Goal: Information Seeking & Learning: Understand process/instructions

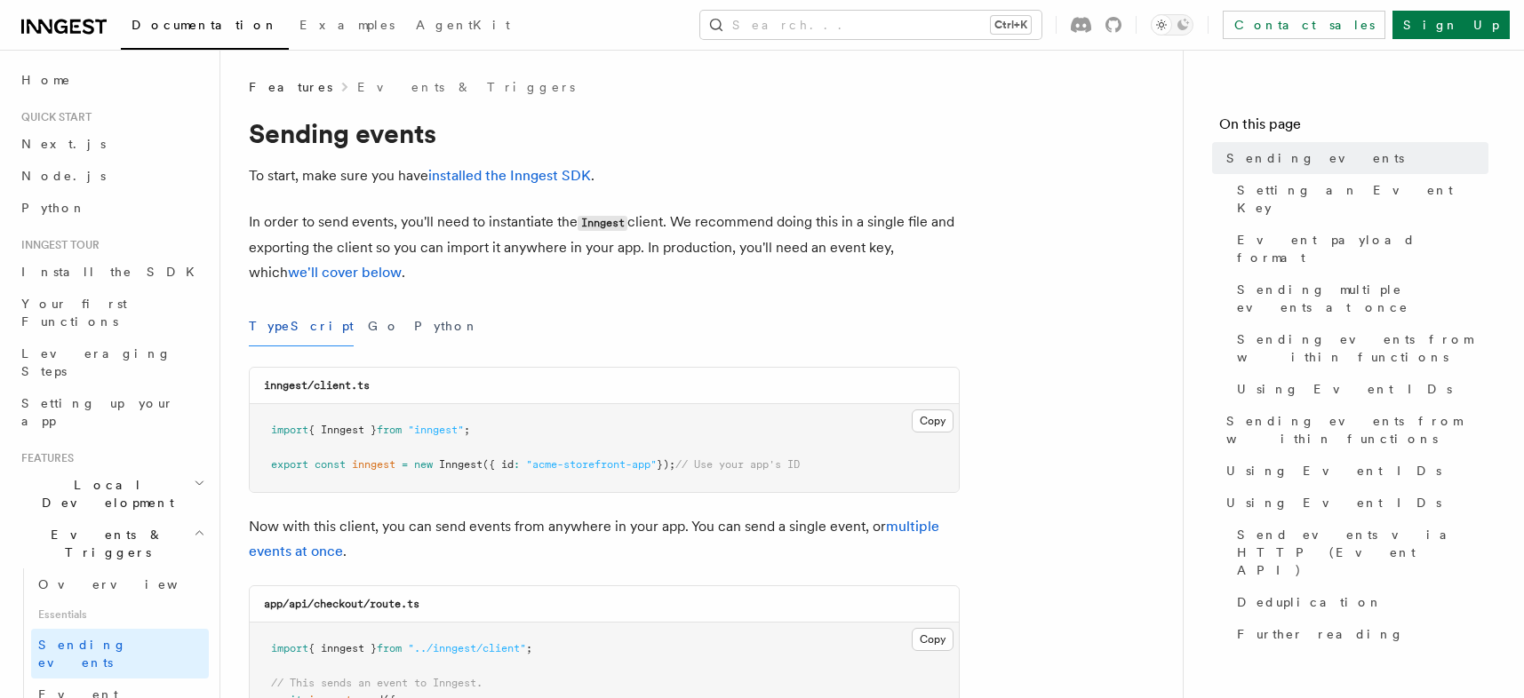
click at [363, 275] on p "In order to send events, you'll need to instantiate the Inngest client. We reco…" at bounding box center [604, 248] width 711 height 76
click at [921, 422] on button "Copy Copied" at bounding box center [933, 421] width 42 height 23
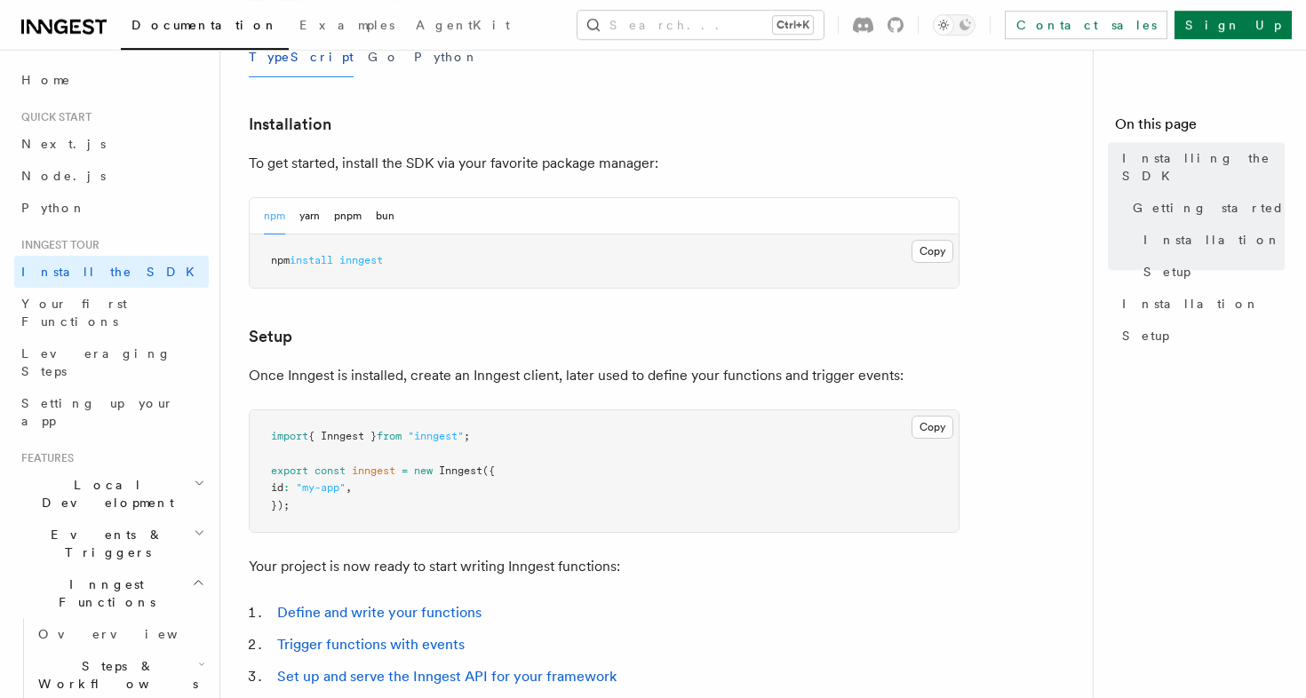
scroll to position [491, 0]
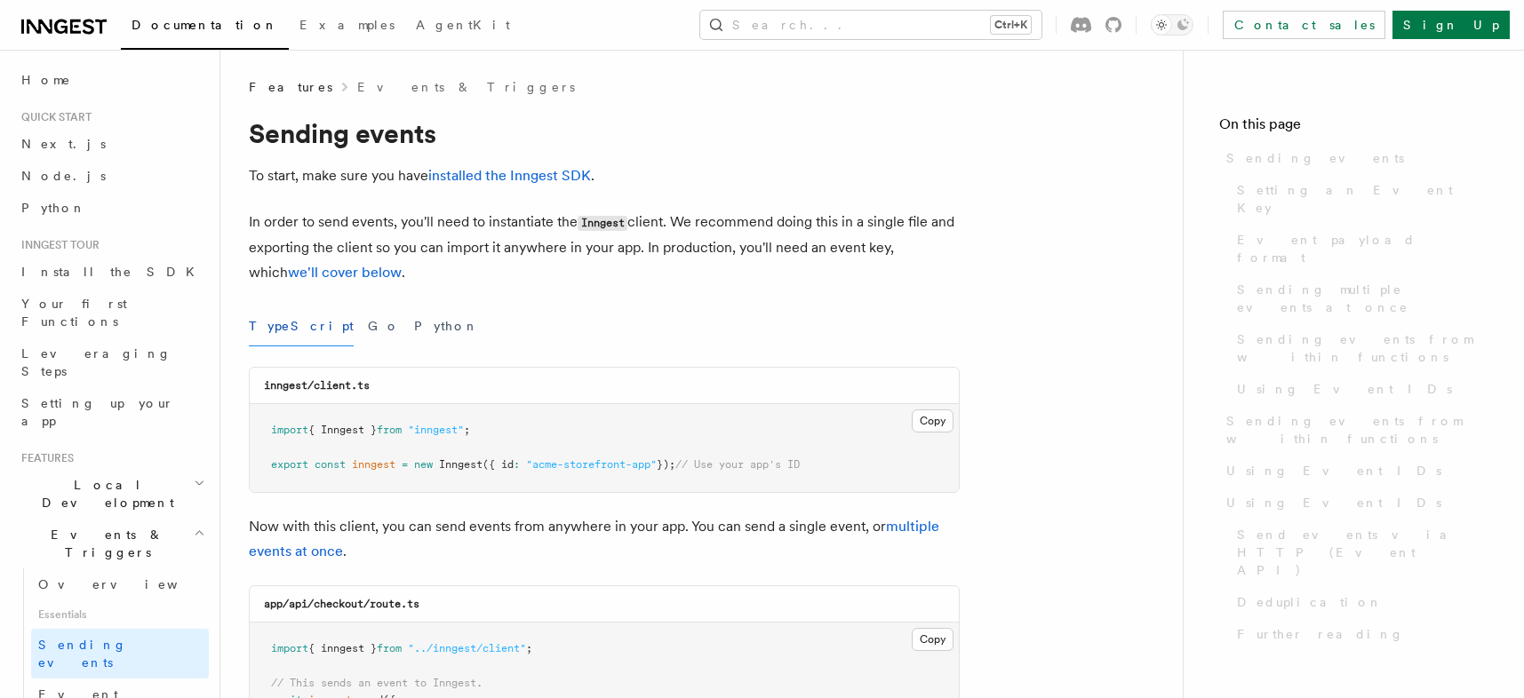
scroll to position [1338, 0]
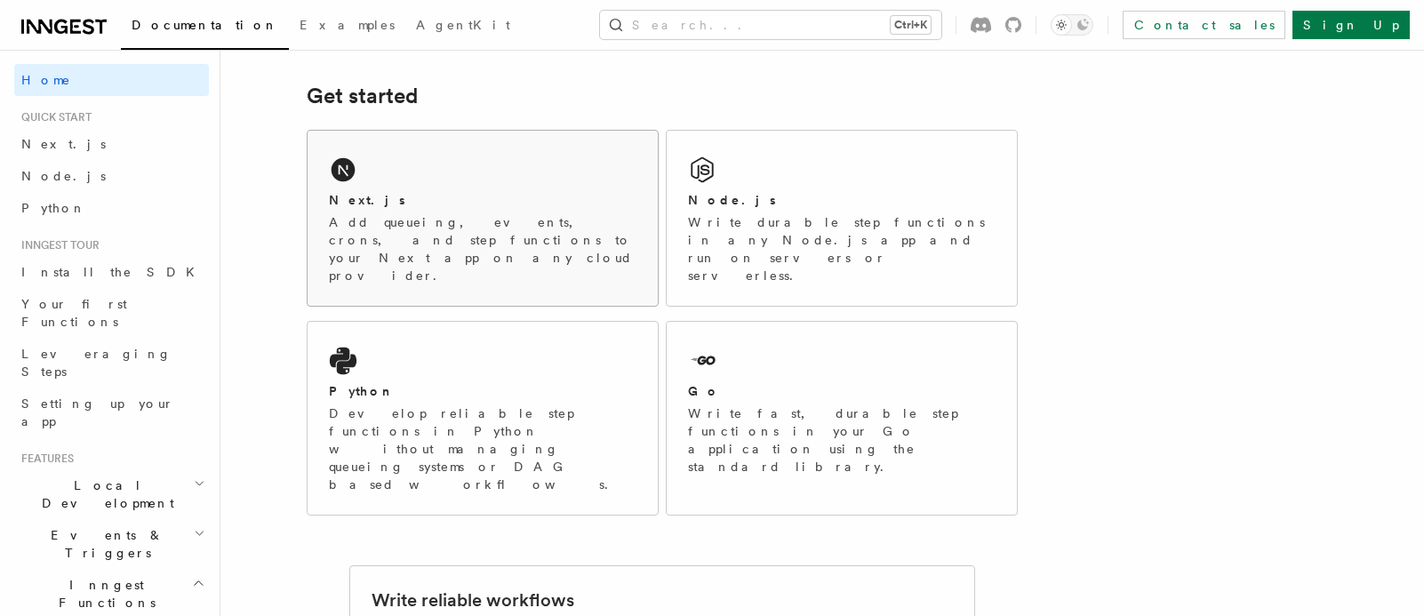
scroll to position [245, 0]
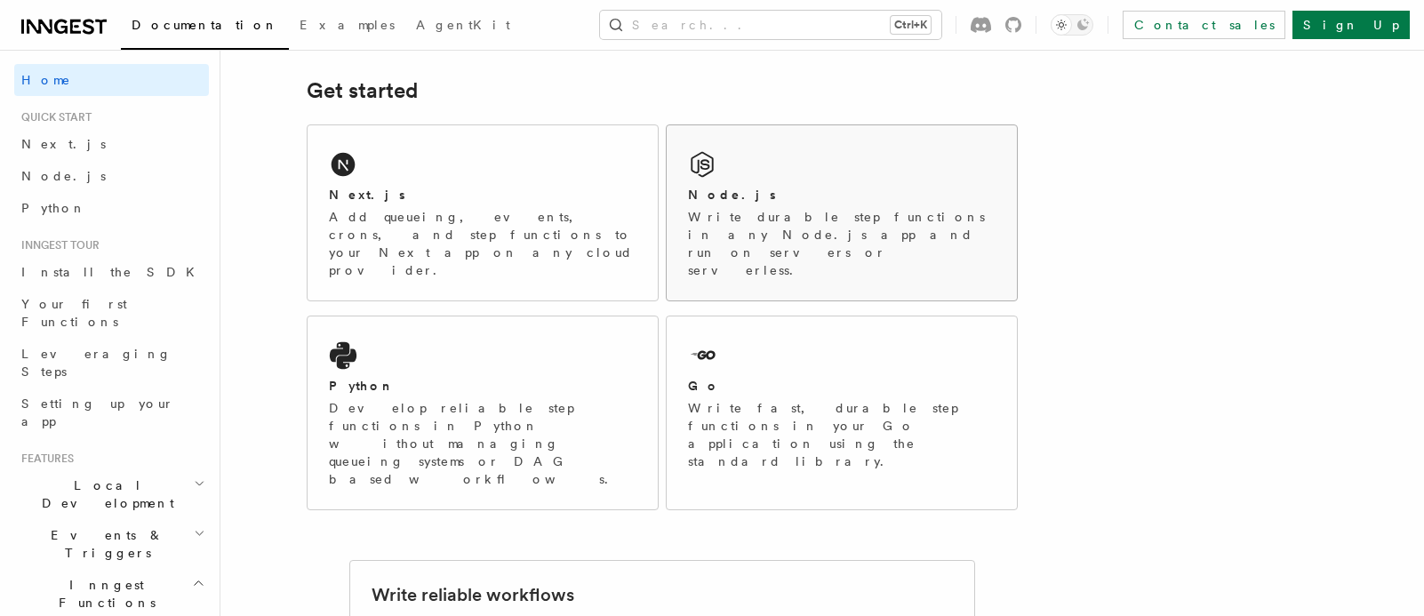
click at [708, 187] on h2 "Node.js" at bounding box center [732, 195] width 88 height 18
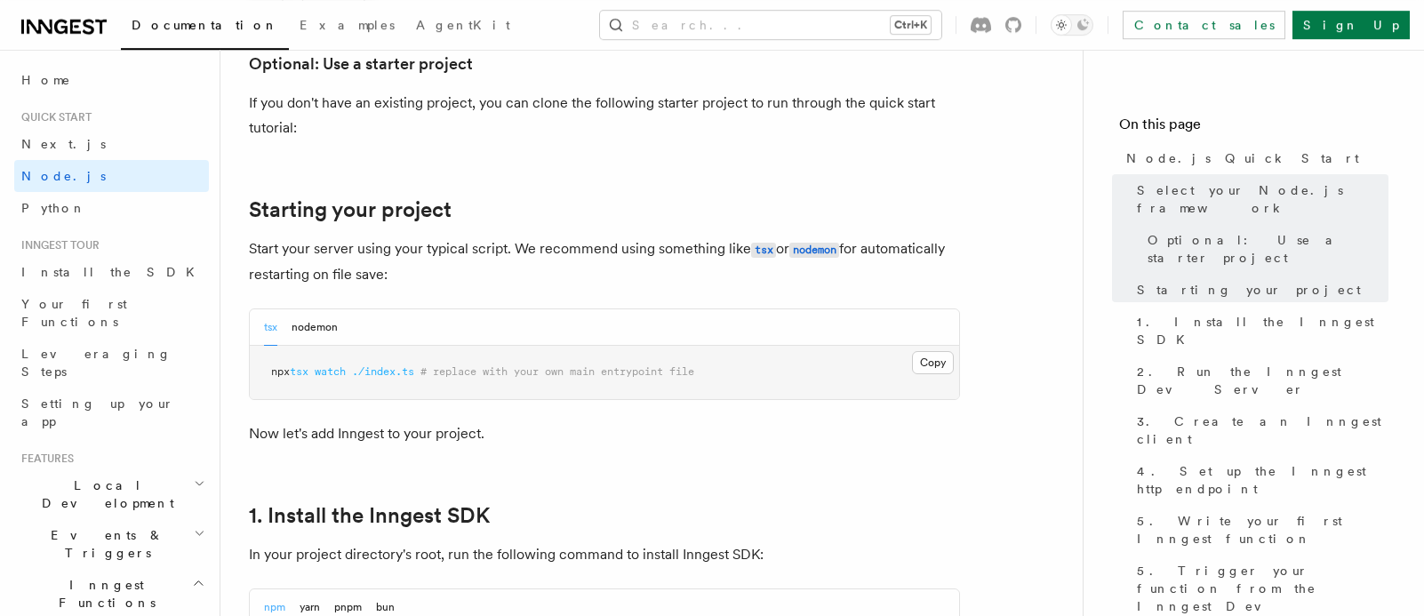
scroll to position [736, 0]
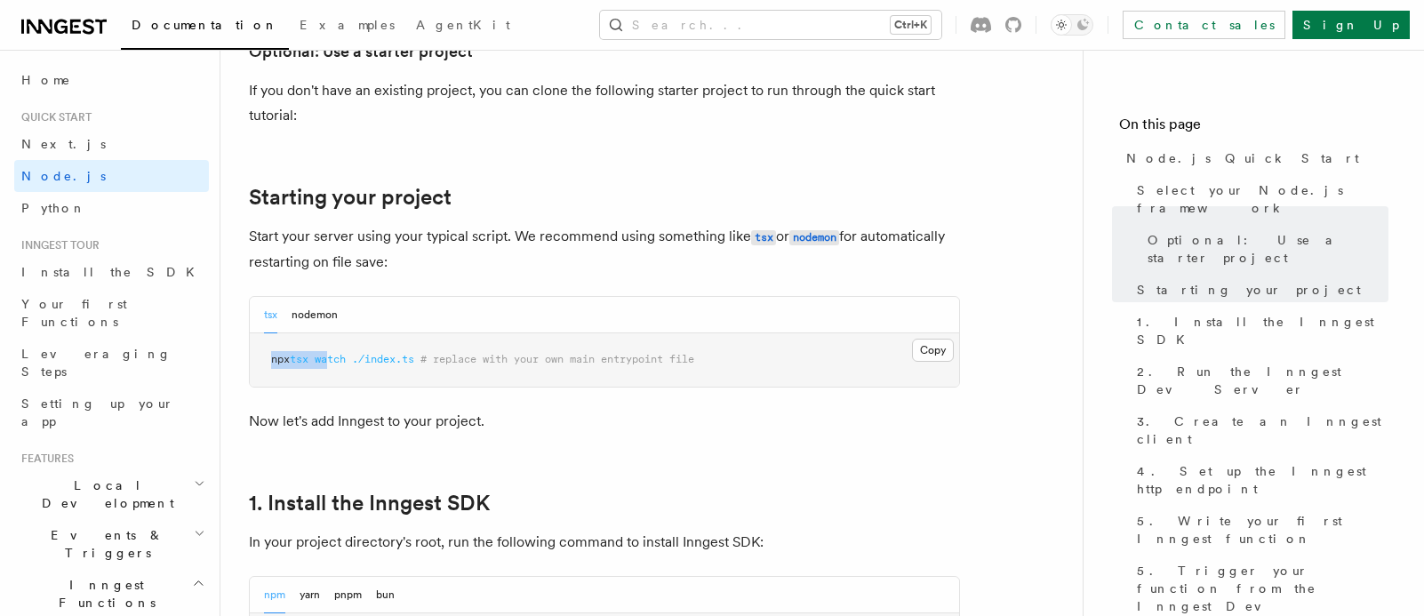
drag, startPoint x: 260, startPoint y: 354, endPoint x: 251, endPoint y: 334, distance: 21.5
click at [330, 369] on pre "npx tsx watch ./index.ts # replace with your own main entrypoint file" at bounding box center [604, 359] width 709 height 53
drag, startPoint x: 263, startPoint y: 312, endPoint x: 389, endPoint y: 366, distance: 137.3
click at [389, 366] on div "tsx nodemon Copy Copied npx tsx watch ./index.ts # replace with your own main e…" at bounding box center [604, 342] width 711 height 92
click at [754, 332] on div "tsx nodemon" at bounding box center [604, 315] width 709 height 36
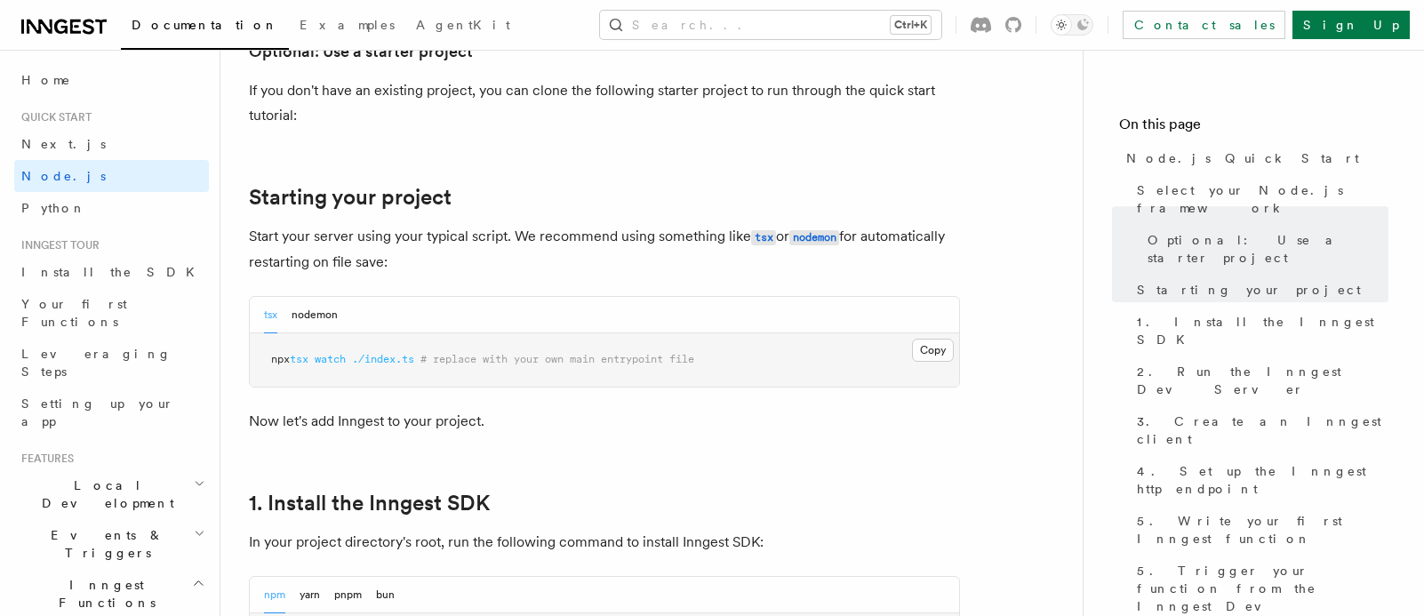
drag, startPoint x: 373, startPoint y: 314, endPoint x: 248, endPoint y: 320, distance: 125.4
click at [249, 320] on div "tsx nodemon Copy Copied npx tsx watch ./index.ts # replace with your own main e…" at bounding box center [604, 342] width 711 height 92
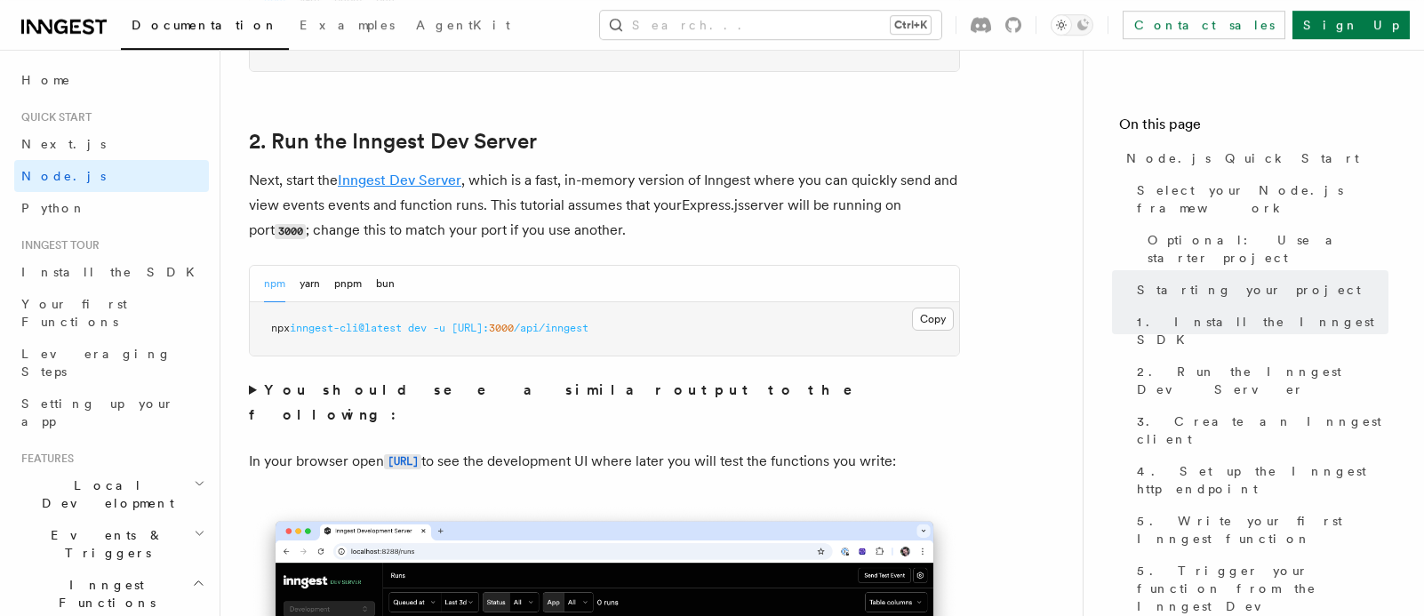
scroll to position [1349, 0]
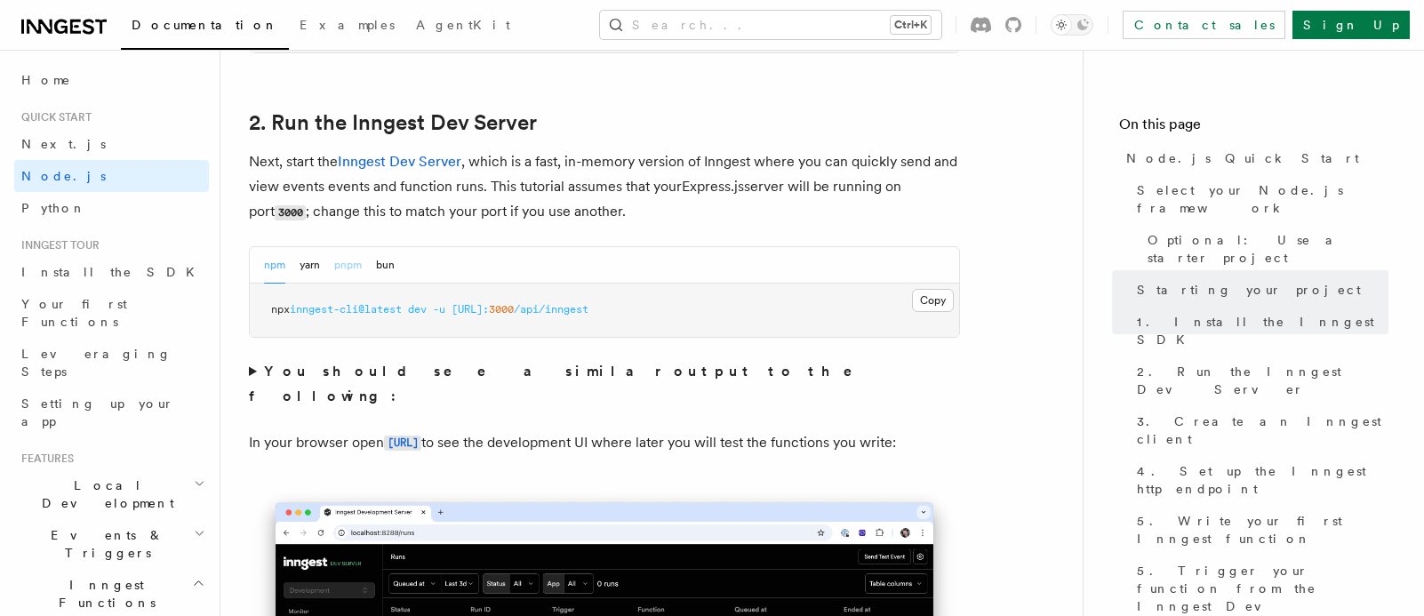
click at [348, 269] on button "pnpm" at bounding box center [348, 265] width 28 height 36
click at [927, 305] on button "Copy Copied" at bounding box center [933, 300] width 42 height 23
click at [474, 450] on p "In your browser open http://localhost:8288 to see the development UI where late…" at bounding box center [604, 443] width 711 height 26
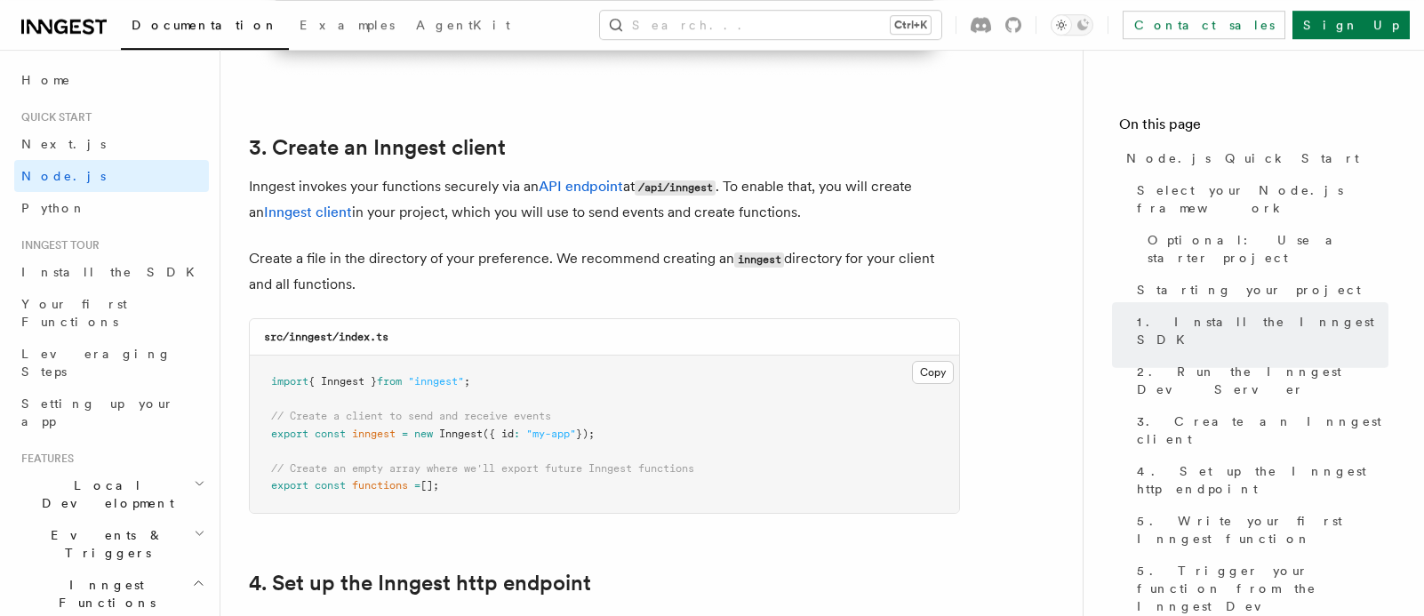
scroll to position [2207, 0]
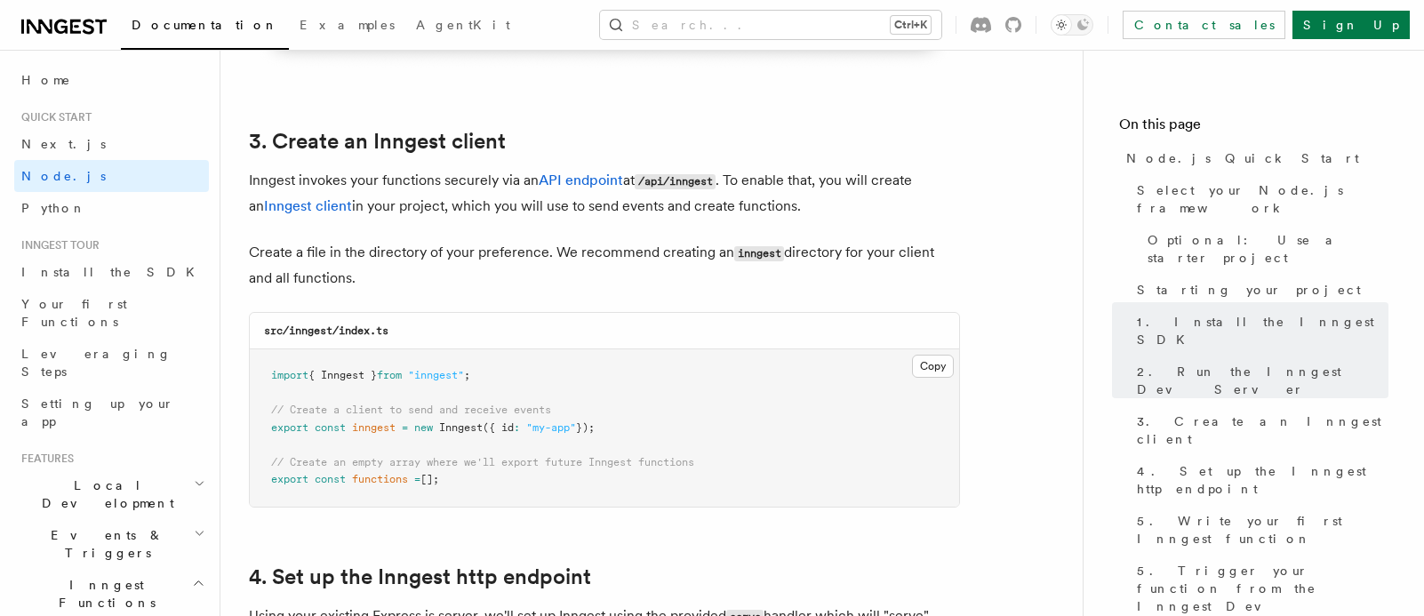
click at [1083, 371] on nav "On this page Node.js Quick Start Select your Node.js framework Optional: Use a …" at bounding box center [1252, 333] width 341 height 566
click at [932, 371] on button "Copy Copied" at bounding box center [933, 366] width 42 height 23
click at [936, 367] on button "Copy Copied" at bounding box center [933, 366] width 42 height 23
click at [935, 370] on button "Copy Copied" at bounding box center [933, 366] width 42 height 23
click at [939, 371] on button "Copy Copied" at bounding box center [933, 366] width 42 height 23
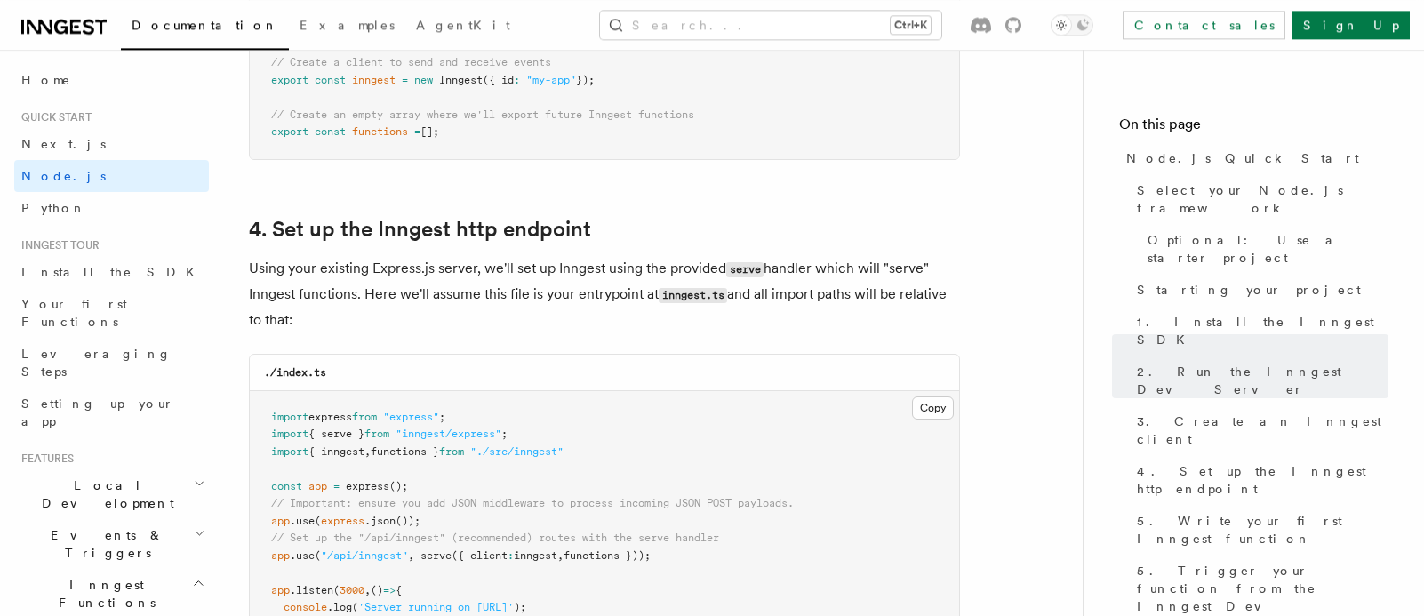
scroll to position [2575, 0]
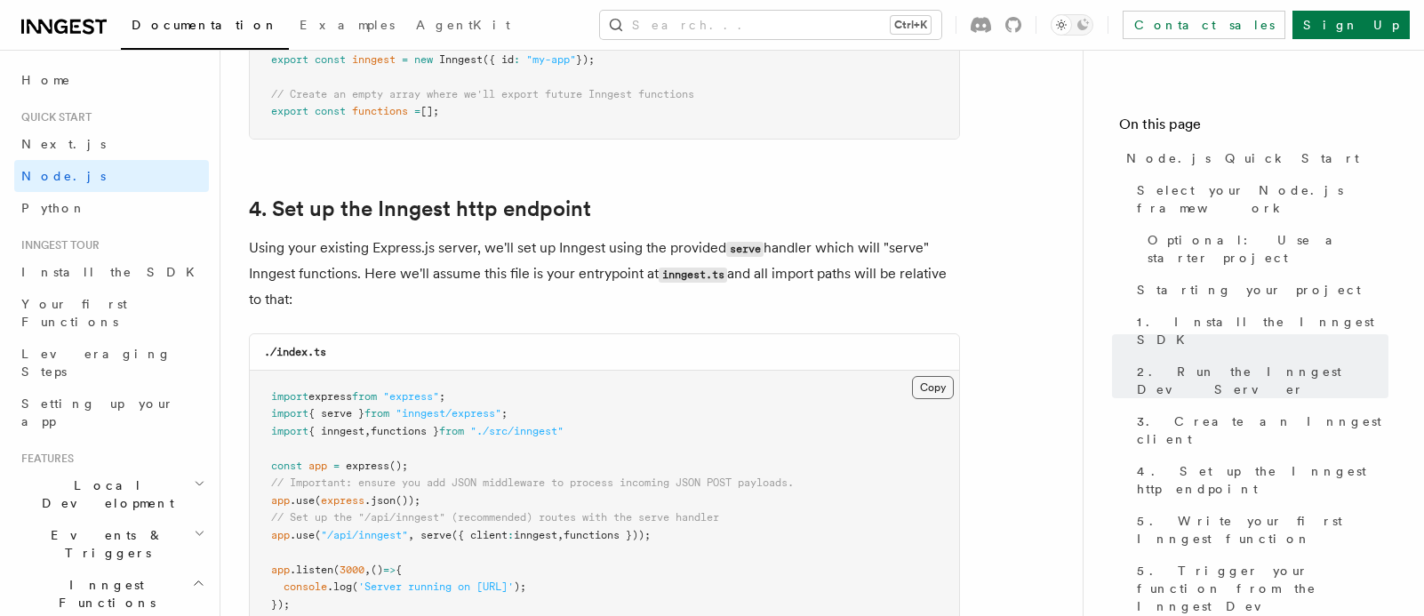
click at [945, 391] on button "Copy Copied" at bounding box center [933, 387] width 42 height 23
click at [935, 391] on button "Copy Copied" at bounding box center [933, 387] width 42 height 23
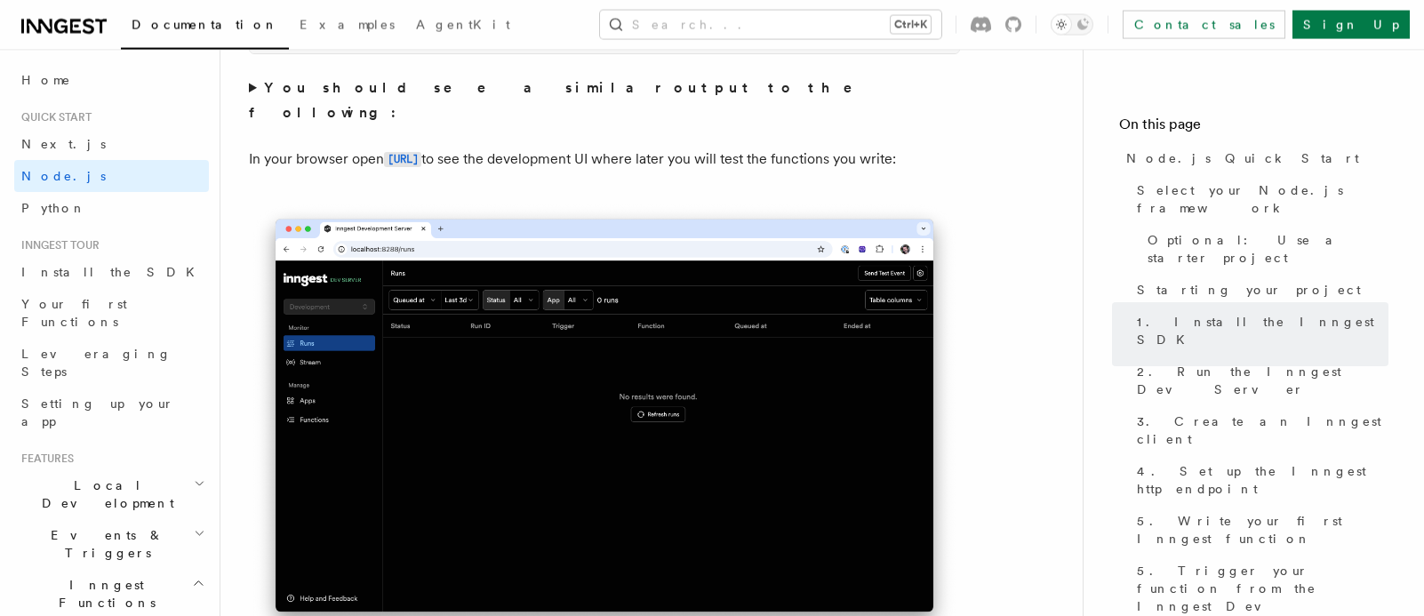
scroll to position [1594, 0]
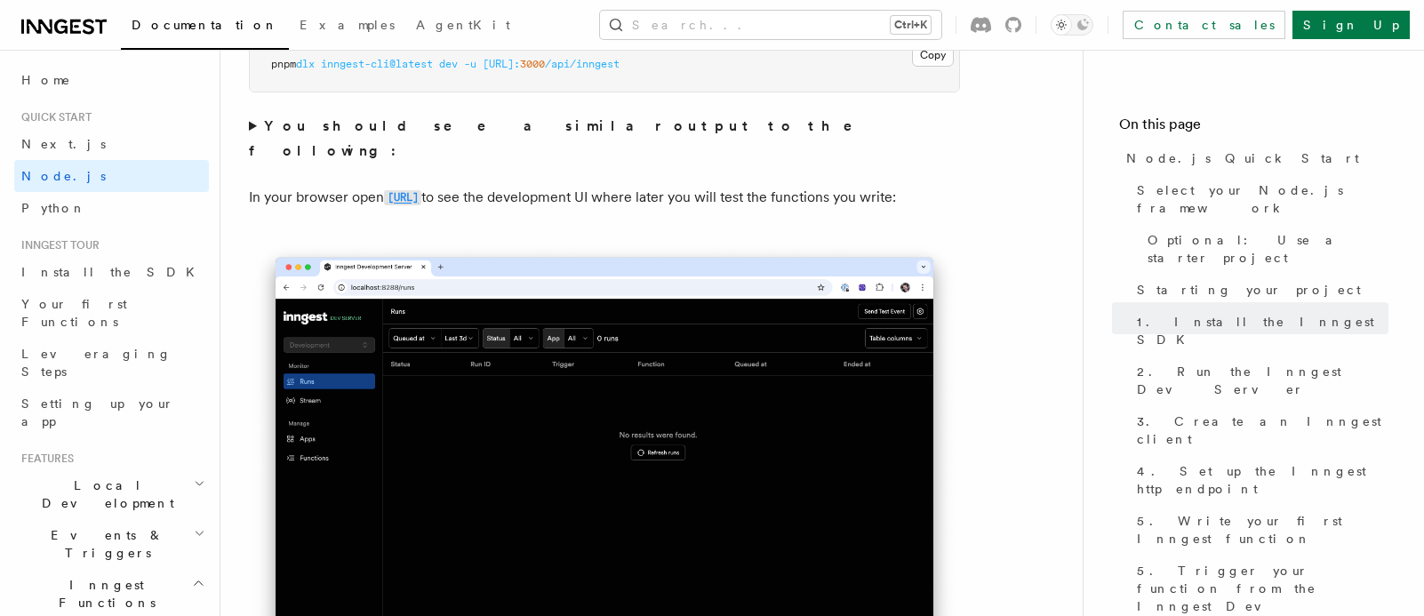
click at [421, 190] on code "http://localhost:8288" at bounding box center [402, 197] width 37 height 15
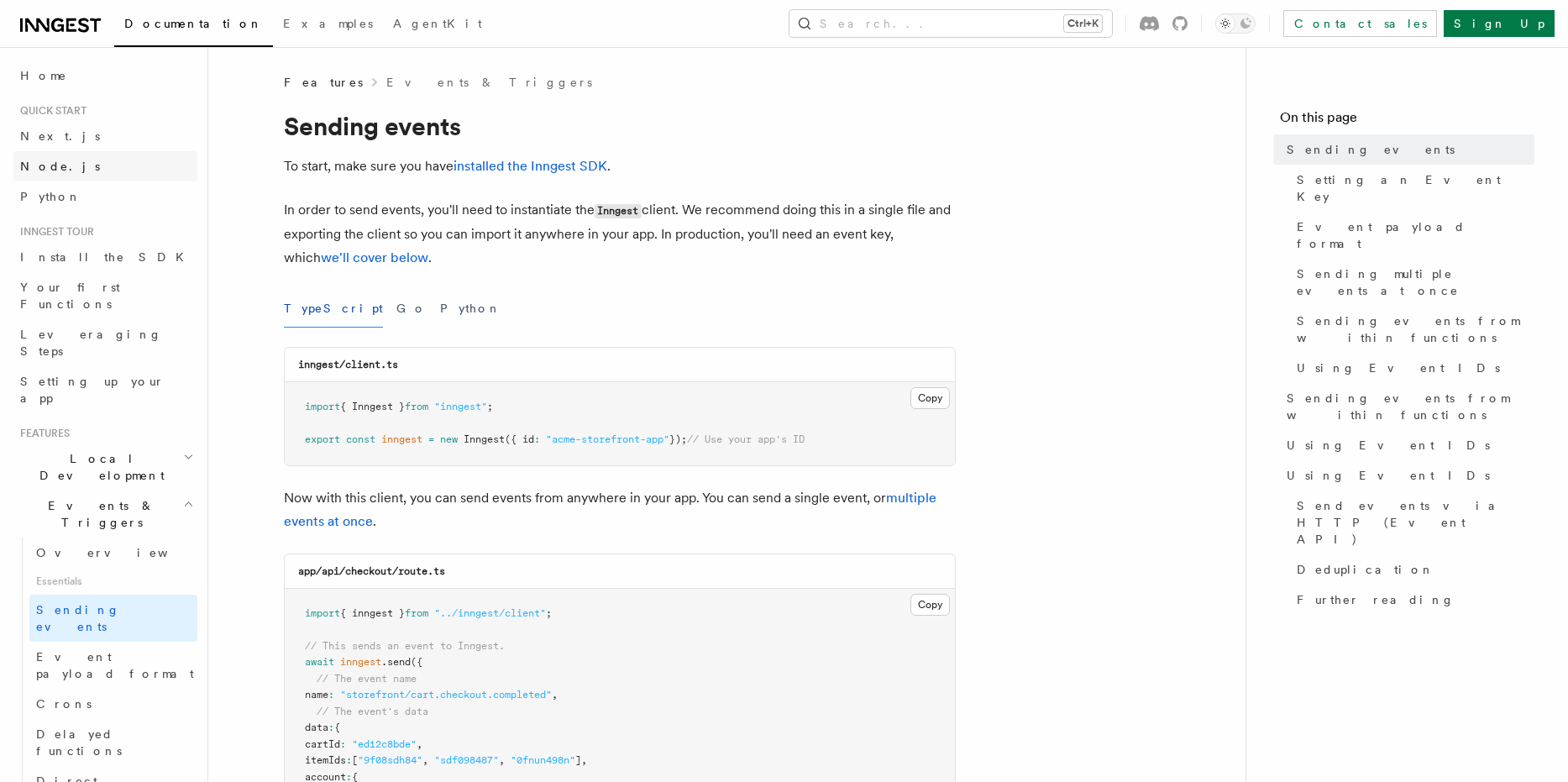
click at [34, 171] on span "Node.js" at bounding box center [60, 166] width 79 height 13
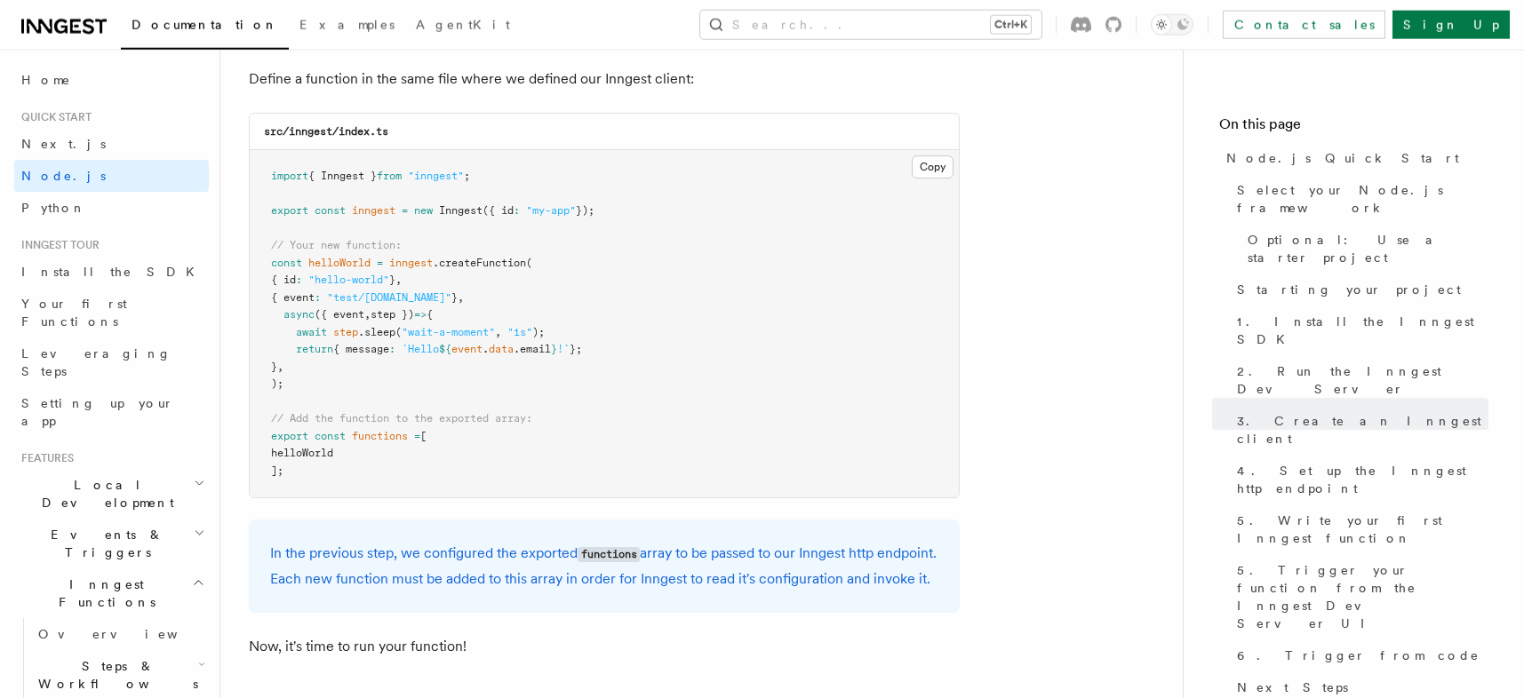
scroll to position [3556, 0]
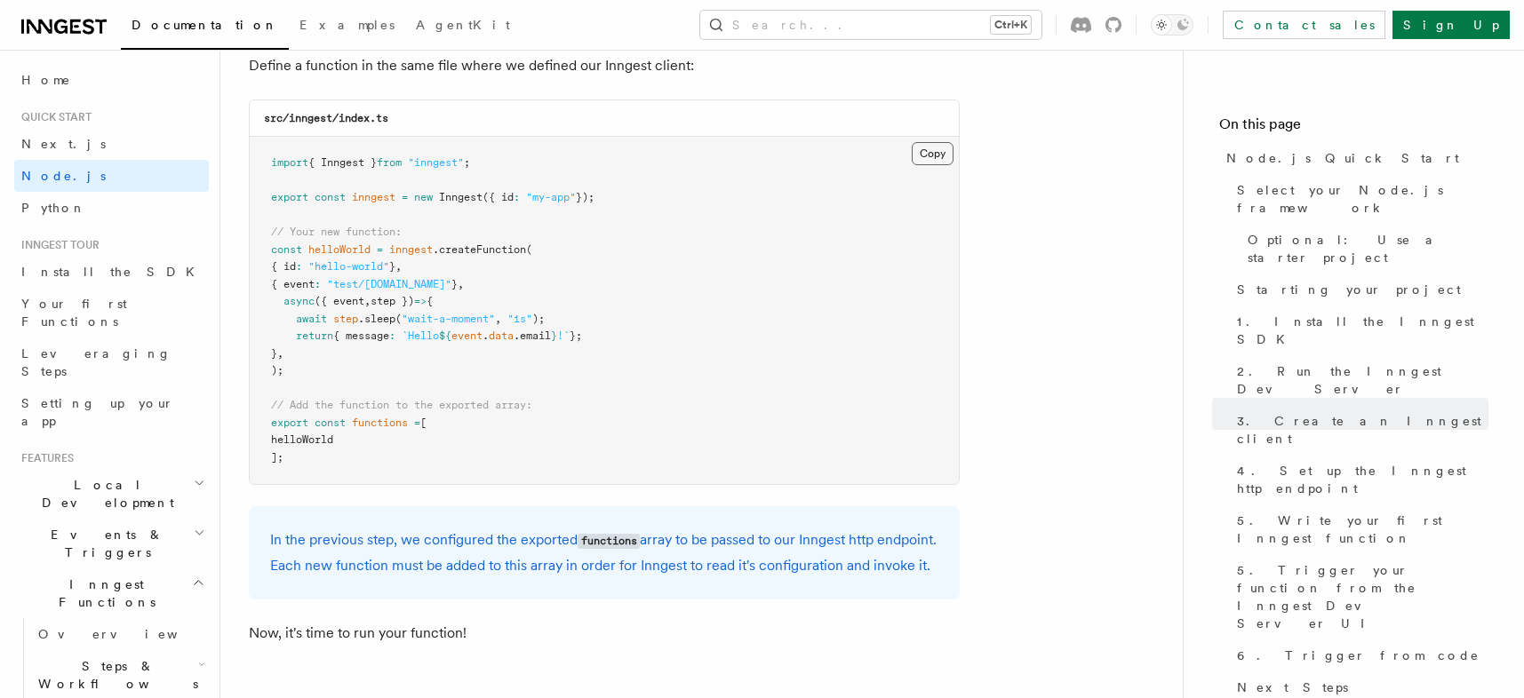
click at [942, 165] on button "Copy Copied" at bounding box center [933, 153] width 42 height 23
click at [945, 160] on button "Copy Copied" at bounding box center [933, 153] width 42 height 23
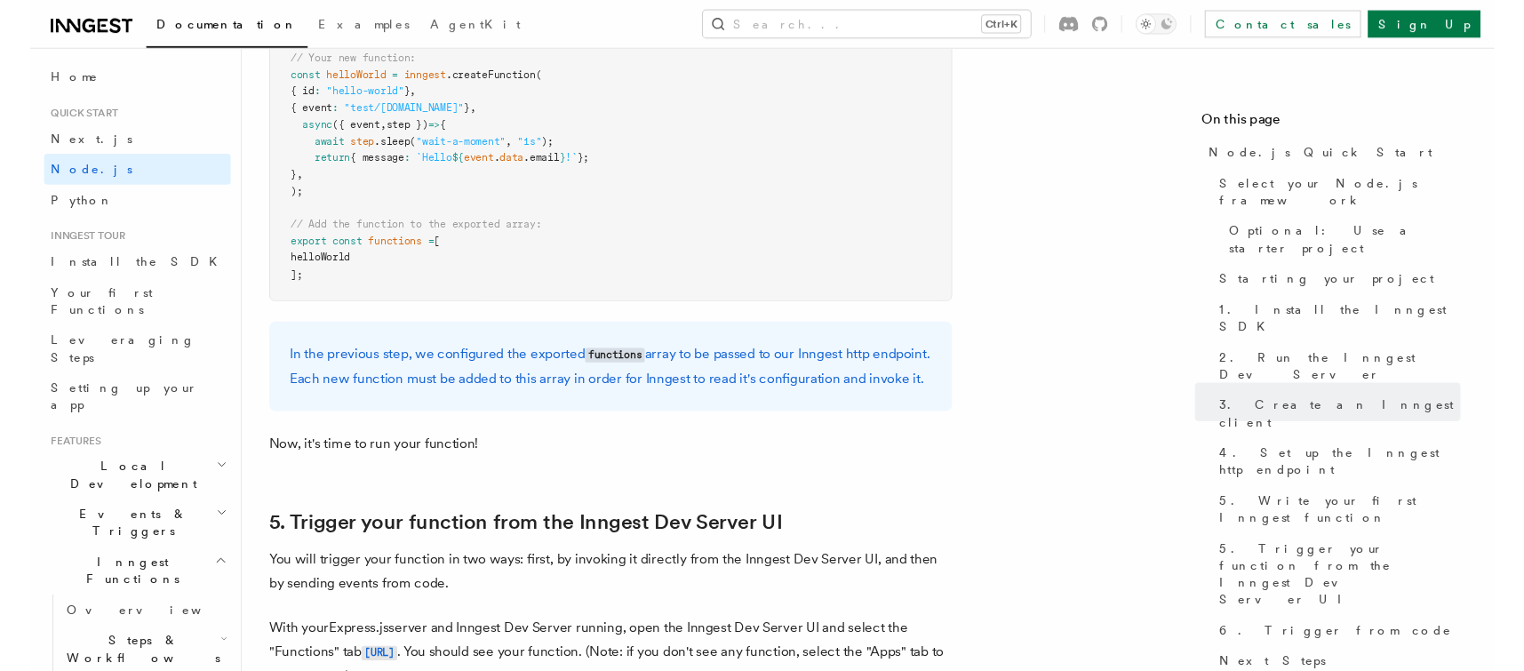
scroll to position [3801, 0]
